Goal: Information Seeking & Learning: Learn about a topic

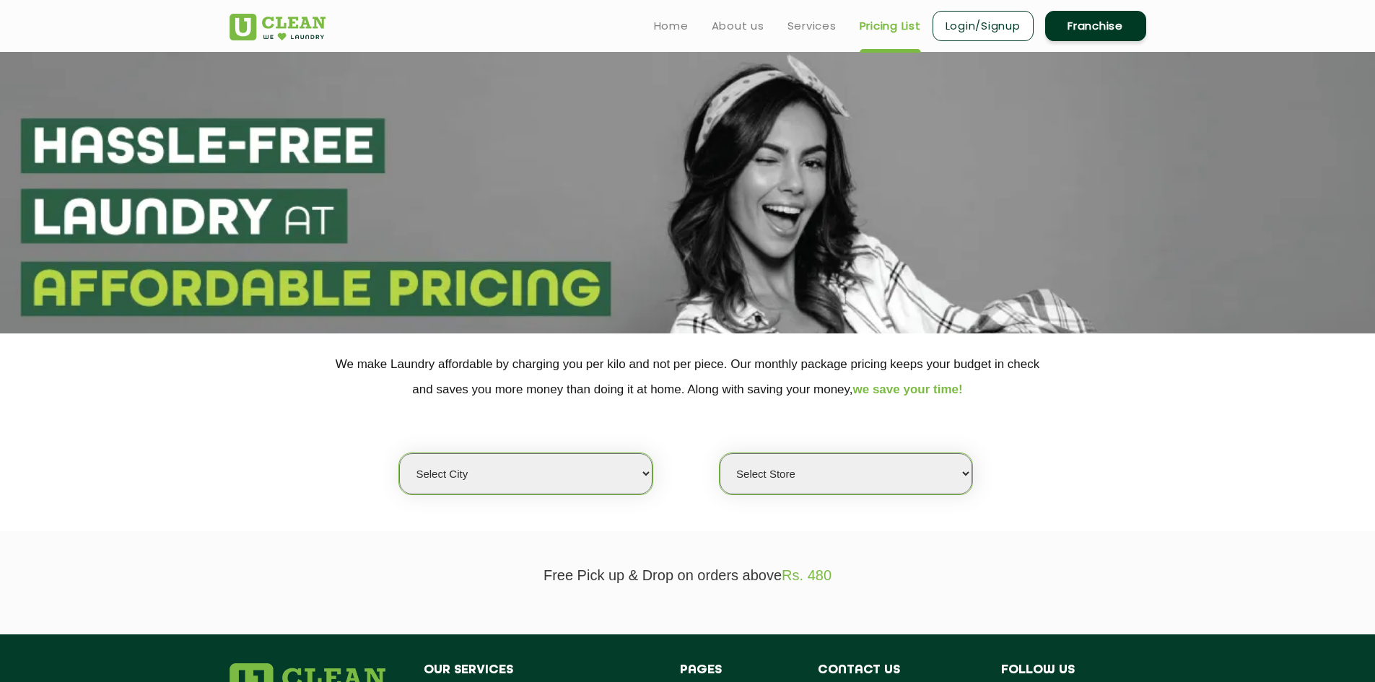
click at [627, 468] on select "Select city [GEOGRAPHIC_DATA] [GEOGRAPHIC_DATA] [GEOGRAPHIC_DATA] [GEOGRAPHIC_D…" at bounding box center [525, 473] width 253 height 41
select select "42"
click at [399, 453] on select "Select city [GEOGRAPHIC_DATA] [GEOGRAPHIC_DATA] [GEOGRAPHIC_DATA] [GEOGRAPHIC_D…" at bounding box center [525, 473] width 253 height 41
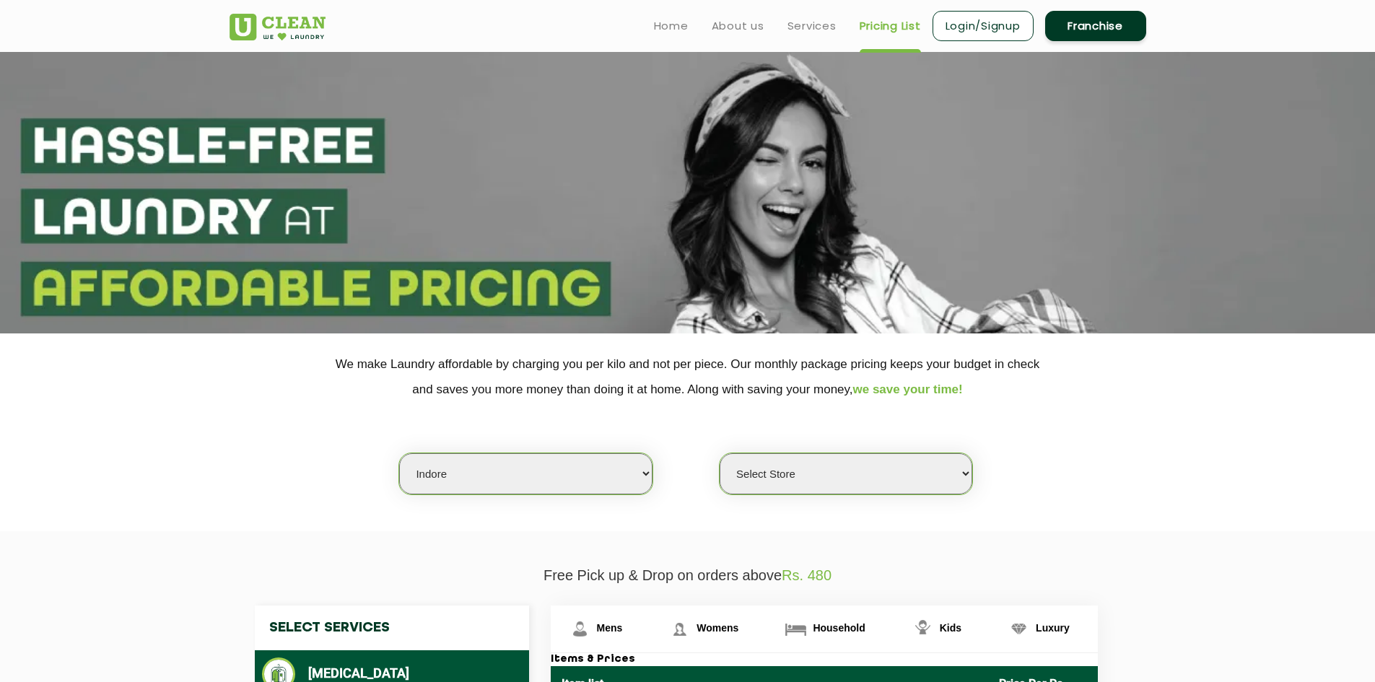
click at [797, 479] on select "Select Store" at bounding box center [846, 473] width 253 height 41
click at [795, 424] on div "Select city [GEOGRAPHIC_DATA] [GEOGRAPHIC_DATA] [GEOGRAPHIC_DATA] [GEOGRAPHIC_D…" at bounding box center [688, 448] width 939 height 93
click at [802, 472] on select "Select Store" at bounding box center [846, 473] width 253 height 41
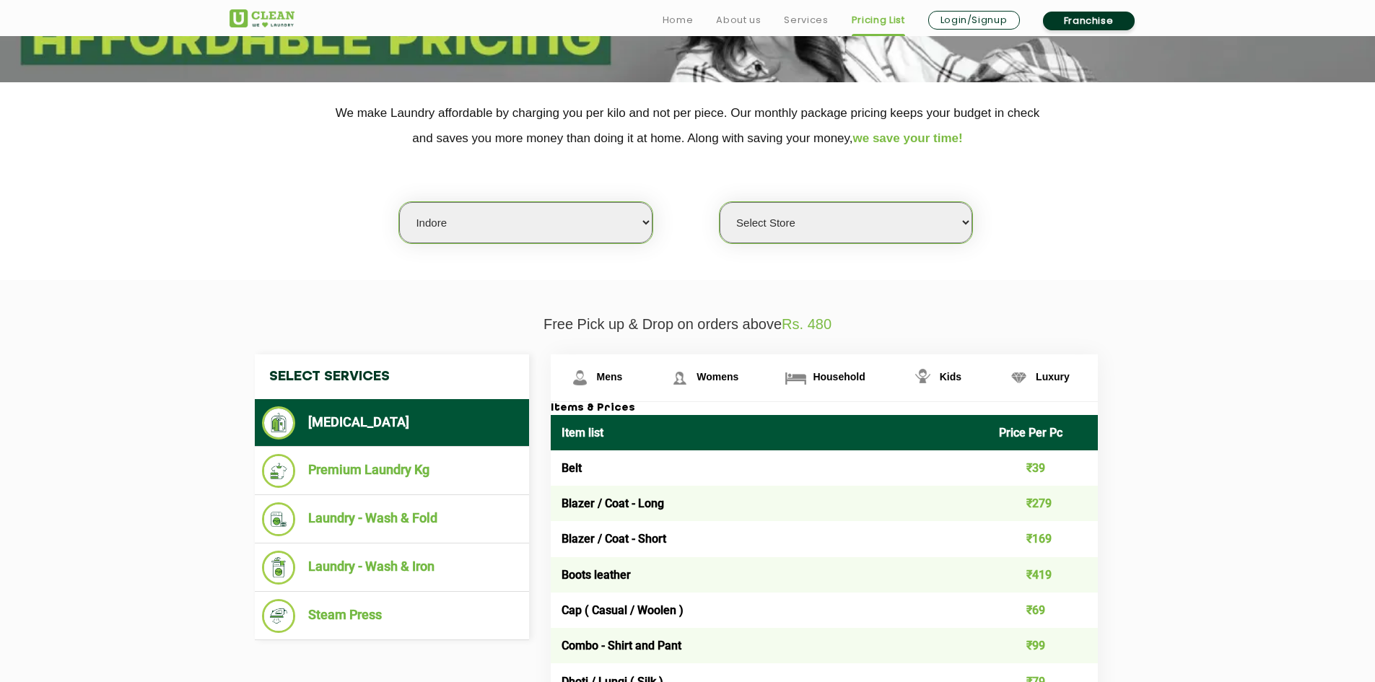
scroll to position [289, 0]
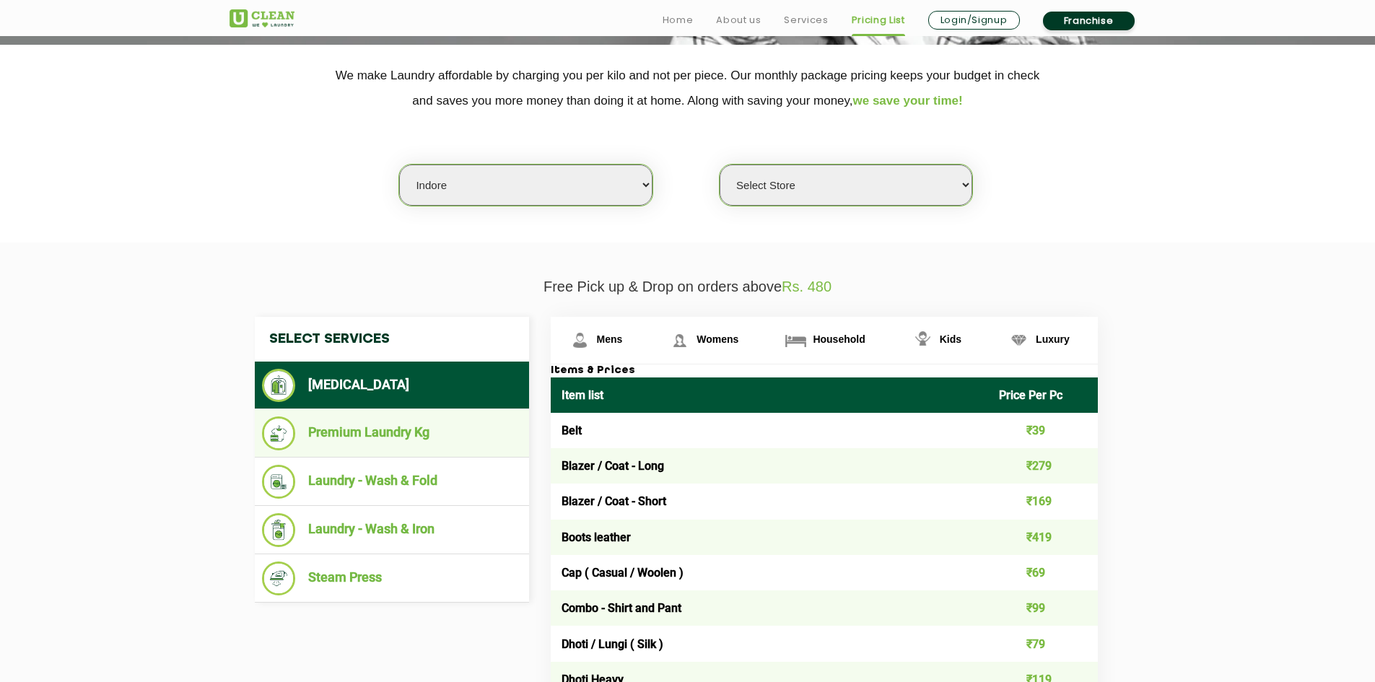
click at [408, 430] on li "Premium Laundry Kg" at bounding box center [392, 434] width 260 height 34
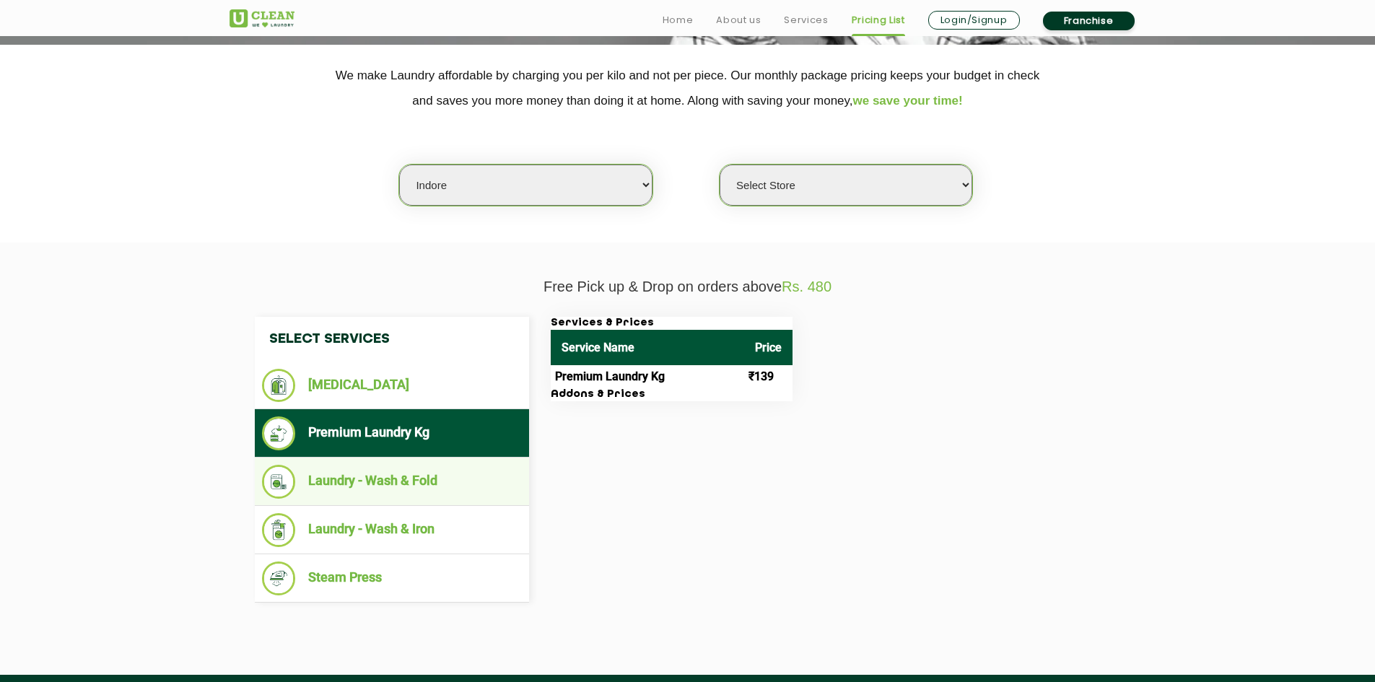
click at [382, 475] on li "Laundry - Wash & Fold" at bounding box center [392, 482] width 260 height 34
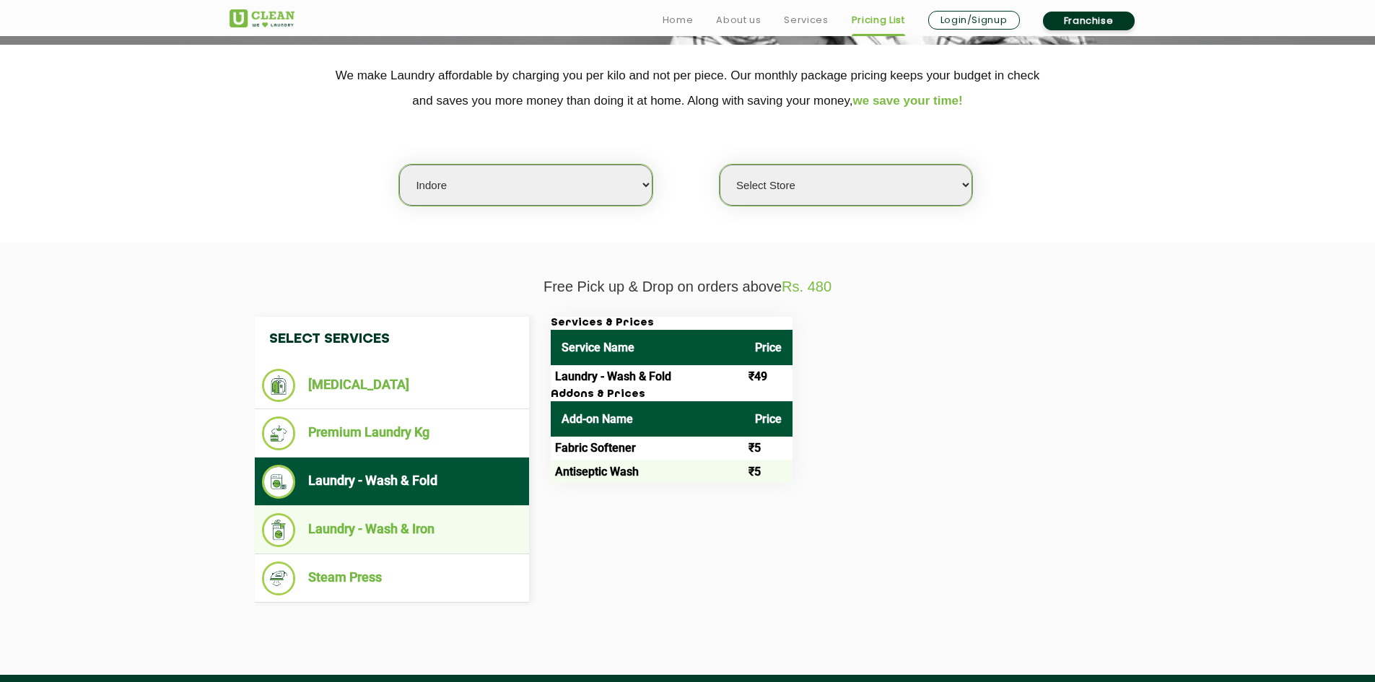
click at [383, 539] on li "Laundry - Wash & Iron" at bounding box center [392, 530] width 260 height 34
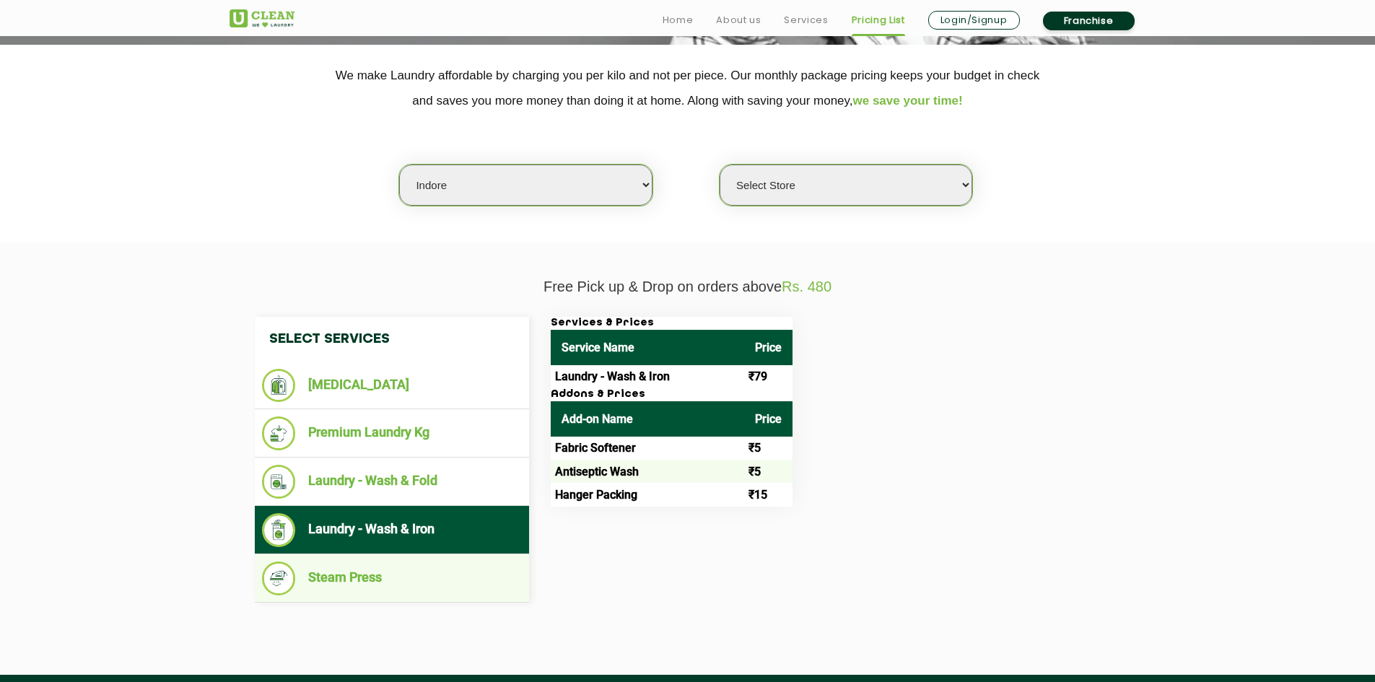
click at [388, 575] on li "Steam Press" at bounding box center [392, 579] width 260 height 34
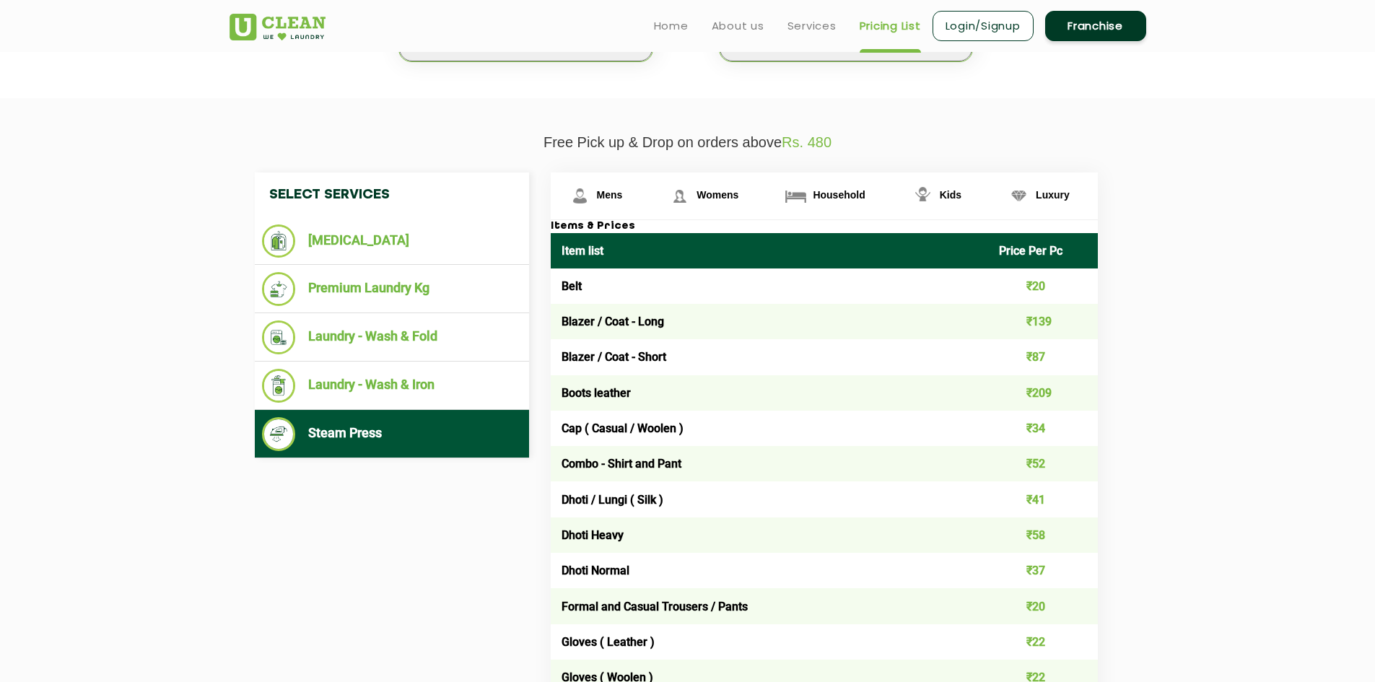
scroll to position [0, 0]
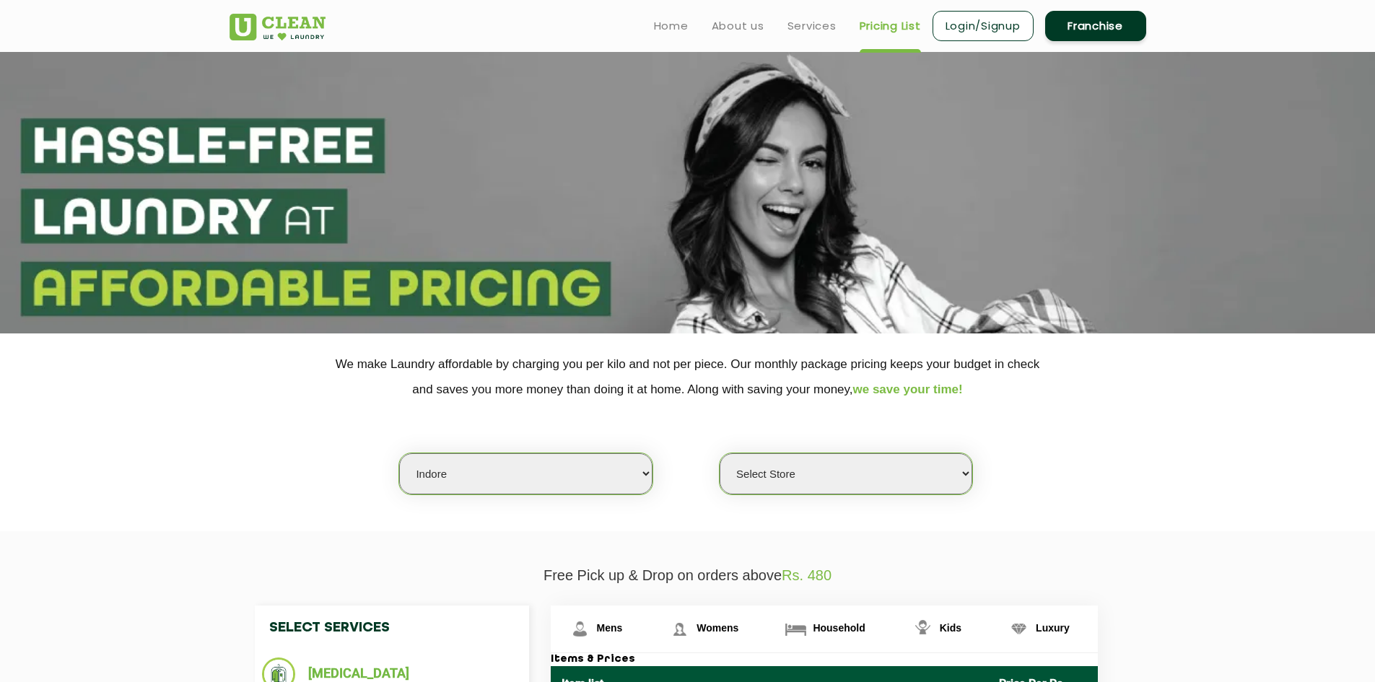
click at [894, 476] on select "Select Store" at bounding box center [846, 473] width 253 height 41
